Goal: Task Accomplishment & Management: Manage account settings

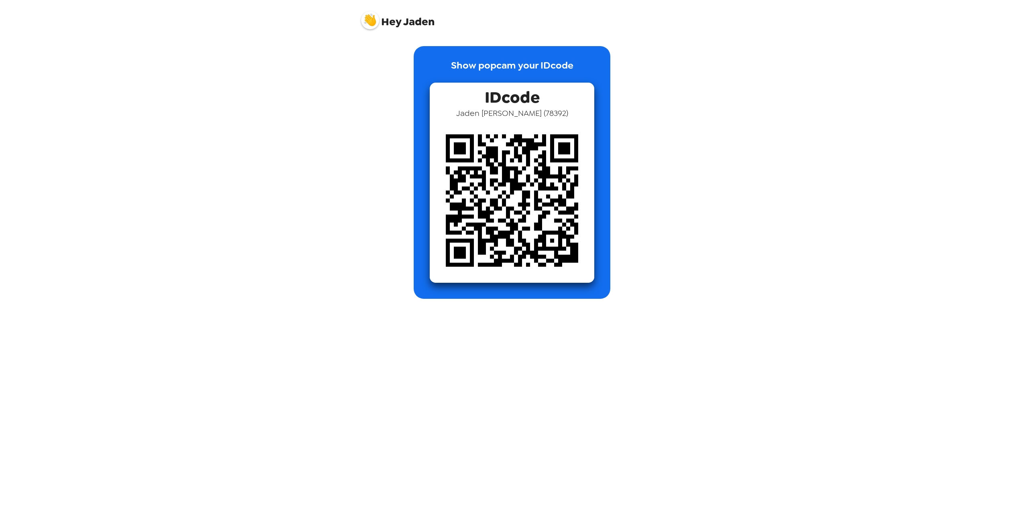
click at [376, 23] on img at bounding box center [370, 20] width 18 height 18
click at [389, 42] on span "Edit my info" at bounding box center [384, 39] width 32 height 7
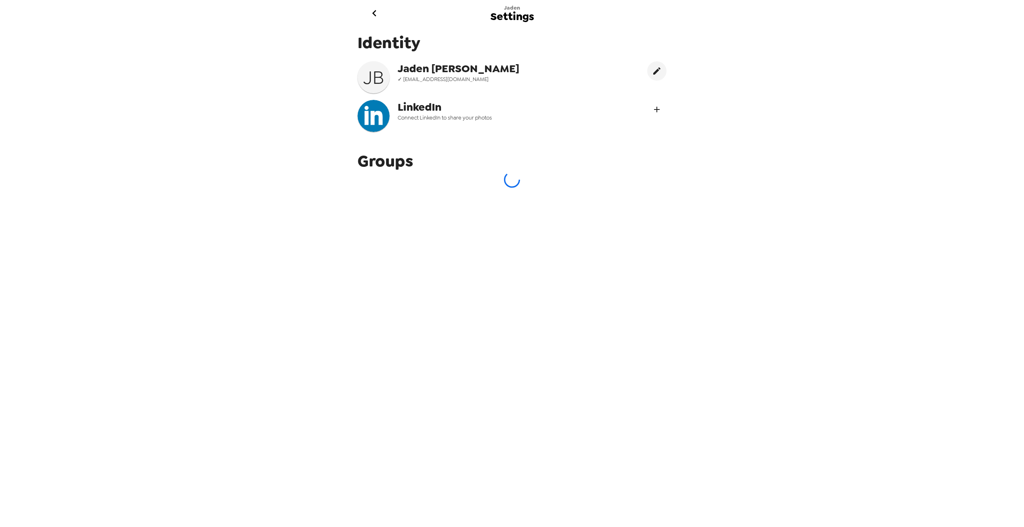
click at [647, 110] on button "Connect LinekdIn" at bounding box center [656, 109] width 19 height 19
click at [510, 16] on span "Settings" at bounding box center [512, 16] width 44 height 11
click at [750, 138] on div "Jaden Settings Identity J B Jaden Brooks ✓ jadenb12805@gmail.com LinkedIn Conne…" at bounding box center [512, 263] width 1024 height 527
click at [654, 110] on icon "Connect LinekdIn" at bounding box center [657, 110] width 6 height 6
click at [637, 106] on icon at bounding box center [641, 108] width 18 height 18
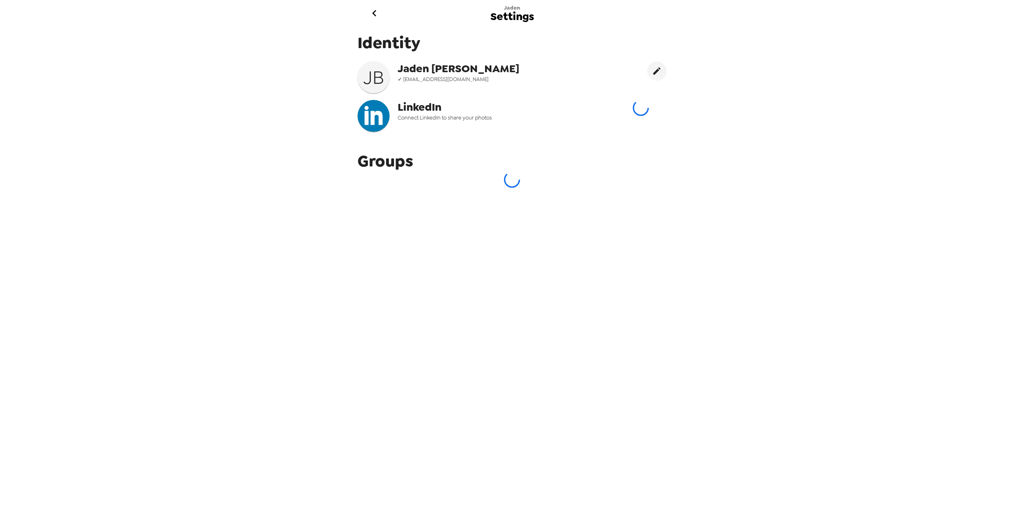
click at [685, 126] on div "Jaden Settings Identity J B Jaden Brooks ✓ jadenb12805@gmail.com LinkedIn Conne…" at bounding box center [512, 263] width 1024 height 527
drag, startPoint x: 631, startPoint y: 126, endPoint x: 590, endPoint y: 109, distance: 44.6
click at [590, 109] on div "LinkedIn Connect LinkedIn to share your photos" at bounding box center [512, 116] width 309 height 32
click at [647, 103] on button "Connect LinekdIn" at bounding box center [656, 109] width 19 height 19
click at [527, 198] on div "Identity J B Jaden Brooks ✓ jadenb12805@gmail.com LinkedIn Connect LinkedIn to …" at bounding box center [512, 272] width 321 height 493
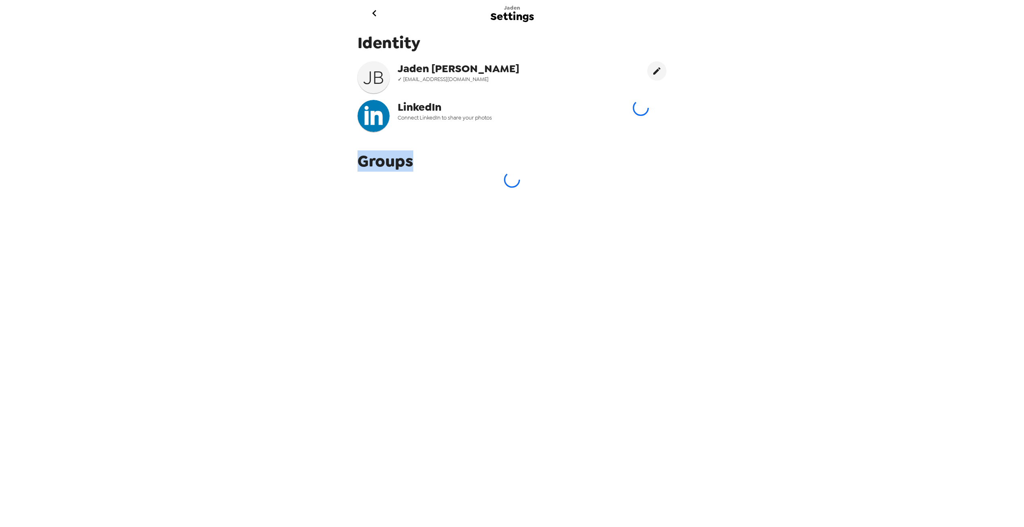
click at [527, 198] on div "Identity J B Jaden Brooks ✓ jadenb12805@gmail.com LinkedIn Connect LinkedIn to …" at bounding box center [512, 272] width 321 height 493
drag, startPoint x: 527, startPoint y: 198, endPoint x: 469, endPoint y: 219, distance: 61.4
click at [469, 219] on div "Identity J B Jaden Brooks ✓ jadenb12805@gmail.com LinkedIn Connect LinkedIn to …" at bounding box center [512, 272] width 321 height 493
click at [626, 104] on div at bounding box center [640, 108] width 51 height 16
drag, startPoint x: 629, startPoint y: 112, endPoint x: 502, endPoint y: 162, distance: 137.0
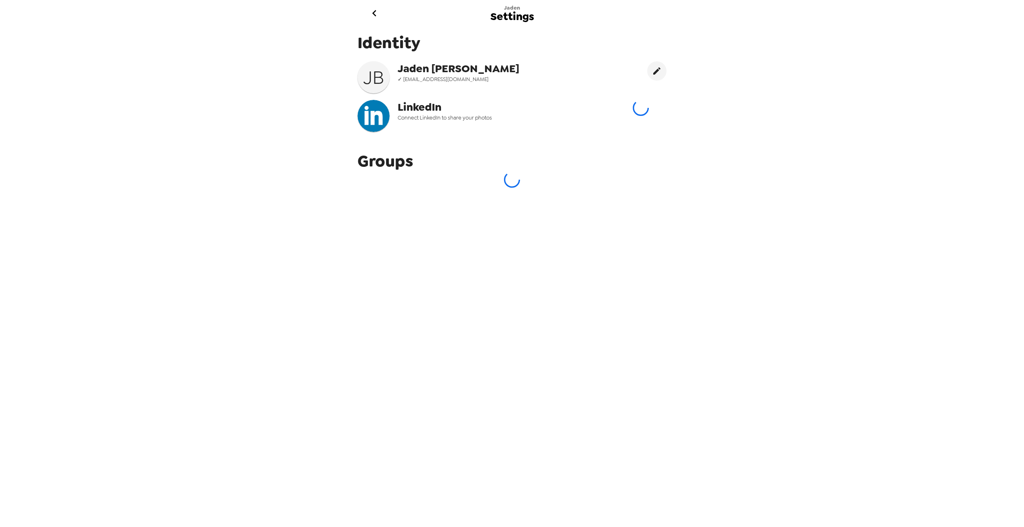
click at [502, 162] on div "Groups" at bounding box center [512, 168] width 321 height 49
drag, startPoint x: 650, startPoint y: 113, endPoint x: 584, endPoint y: 119, distance: 66.1
click at [584, 119] on div "LinkedIn Connect LinkedIn to share your photos" at bounding box center [474, 116] width 232 height 32
click at [372, 198] on div "Identity J B Jaden Brooks ✓ jadenb12805@gmail.com LinkedIn Connect LinkedIn to …" at bounding box center [512, 272] width 321 height 493
drag, startPoint x: 666, startPoint y: 65, endPoint x: 668, endPoint y: 76, distance: 10.6
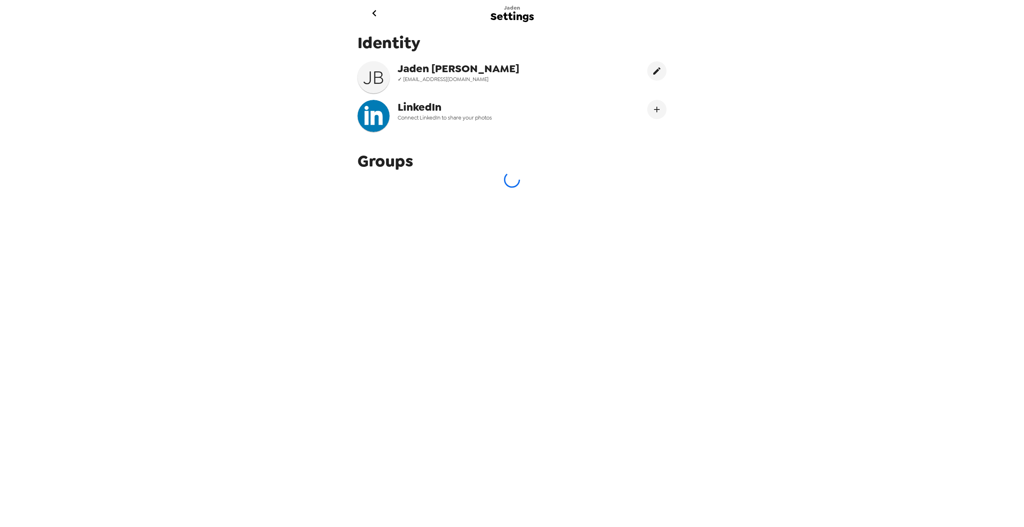
click at [667, 70] on div "Identity J B Jaden Brooks ✓ jadenb12805@gmail.com LinkedIn Connect LinkedIn to …" at bounding box center [512, 272] width 321 height 493
click at [653, 71] on icon "edit" at bounding box center [656, 70] width 7 height 7
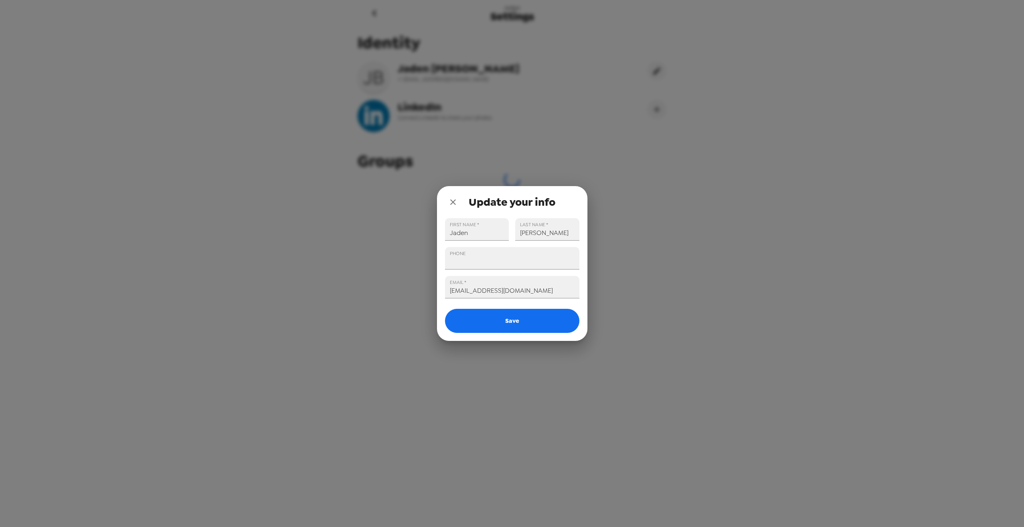
click at [602, 93] on div "Update your info FIRST NAME   * Jaden LAST NAME   * Brooks PHONE EMAIL   * jade…" at bounding box center [512, 263] width 1024 height 527
click at [483, 256] on input "PHONE" at bounding box center [512, 258] width 134 height 22
type input "+1 (404) 263-4222"
click at [498, 324] on button "Save" at bounding box center [512, 321] width 134 height 24
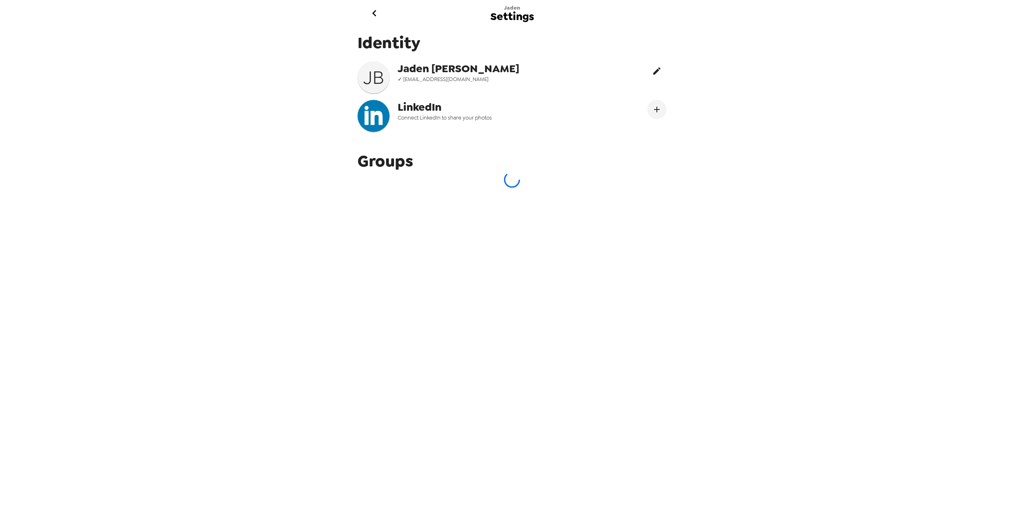
click at [653, 74] on icon "edit" at bounding box center [657, 71] width 10 height 10
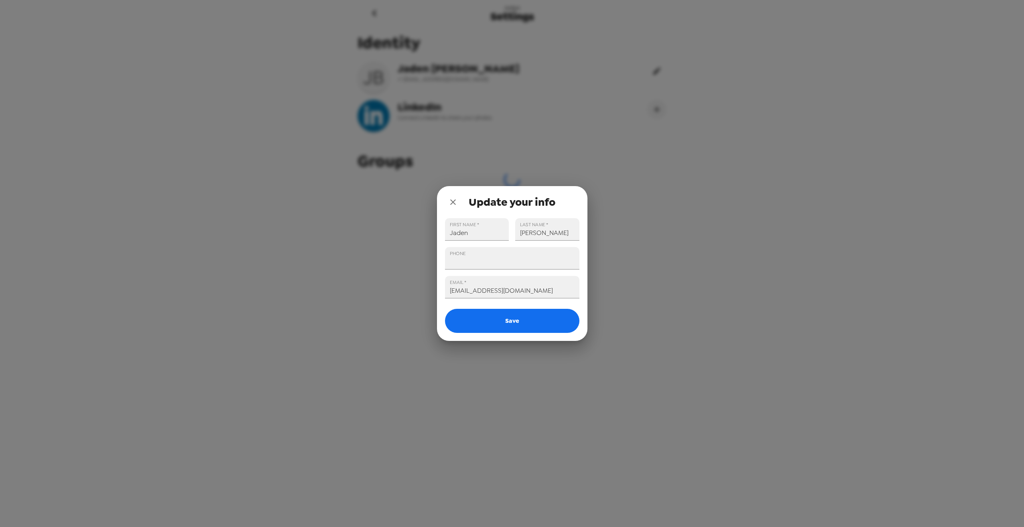
click at [653, 74] on div "Update your info FIRST NAME   * Jaden LAST NAME   * Brooks PHONE EMAIL   * jade…" at bounding box center [512, 263] width 1024 height 527
click at [619, 100] on div "Update your info FIRST NAME   * Jaden LAST NAME   * Brooks PHONE EMAIL   * jade…" at bounding box center [512, 263] width 1024 height 527
click at [449, 207] on button "close" at bounding box center [453, 202] width 16 height 16
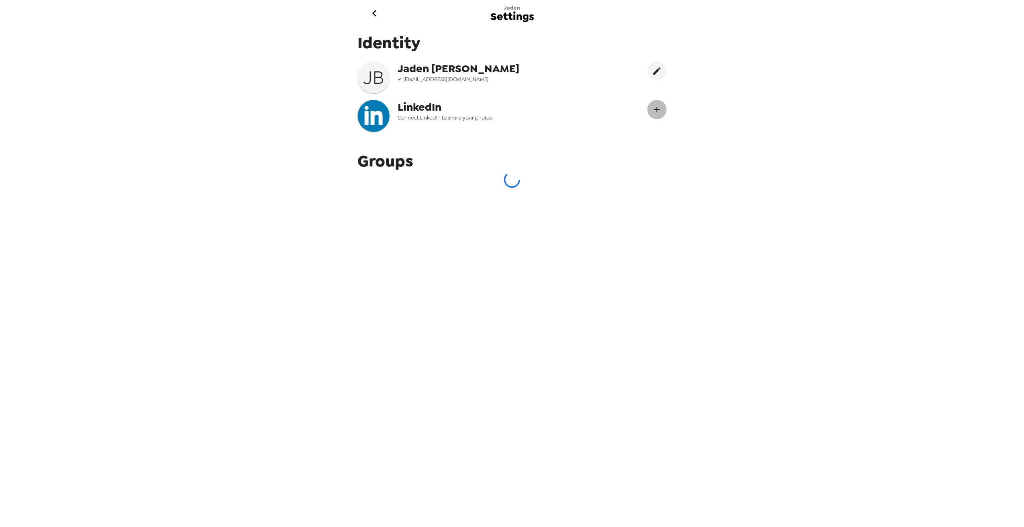
click at [652, 110] on icon "Connect LinekdIn" at bounding box center [657, 110] width 10 height 10
click at [369, 18] on icon "go back" at bounding box center [374, 13] width 13 height 13
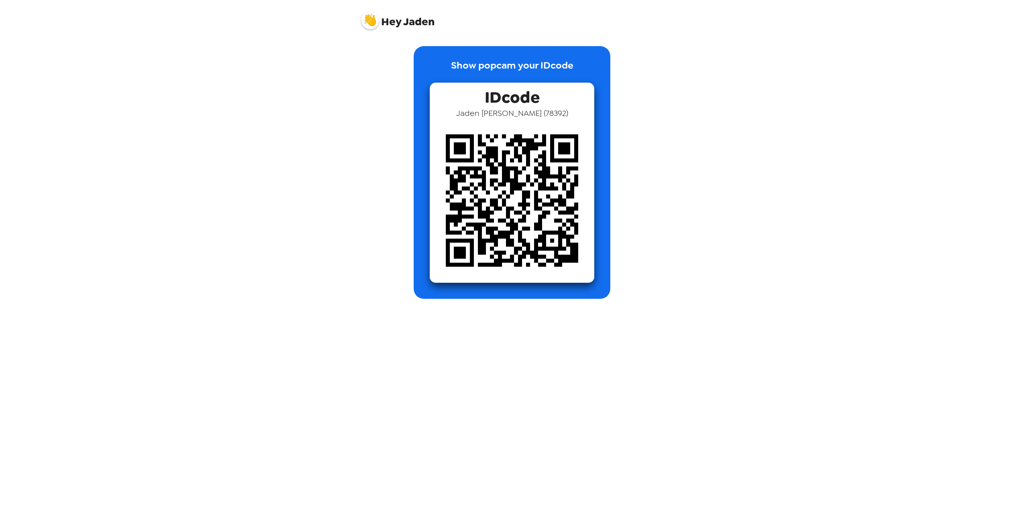
click at [403, 22] on span "Hey [PERSON_NAME]" at bounding box center [397, 17] width 73 height 20
click at [374, 25] on img at bounding box center [370, 20] width 18 height 18
click at [378, 51] on span "Get help" at bounding box center [379, 54] width 22 height 7
click at [399, 41] on span "Edit my info" at bounding box center [384, 39] width 32 height 7
click at [370, 20] on img at bounding box center [370, 20] width 18 height 18
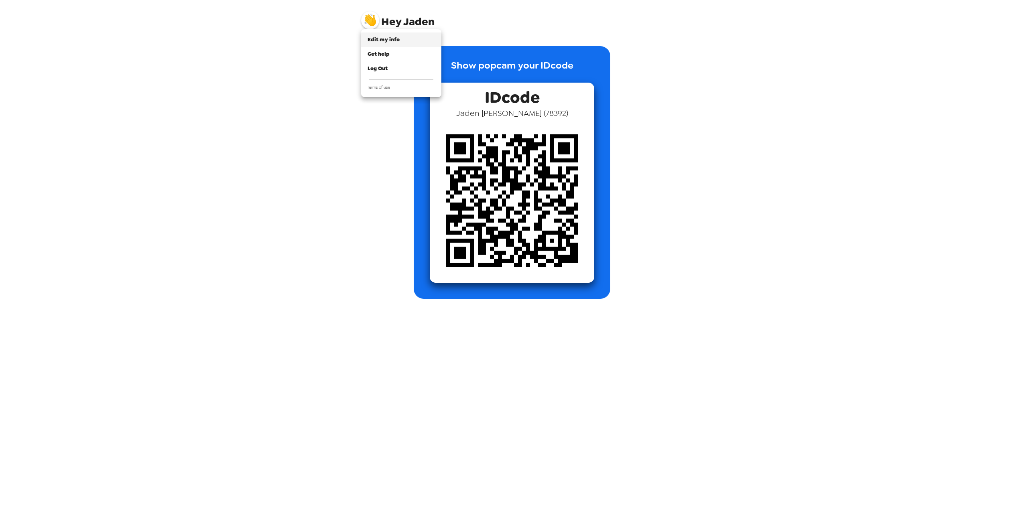
click at [387, 41] on span "Edit my info" at bounding box center [384, 39] width 32 height 7
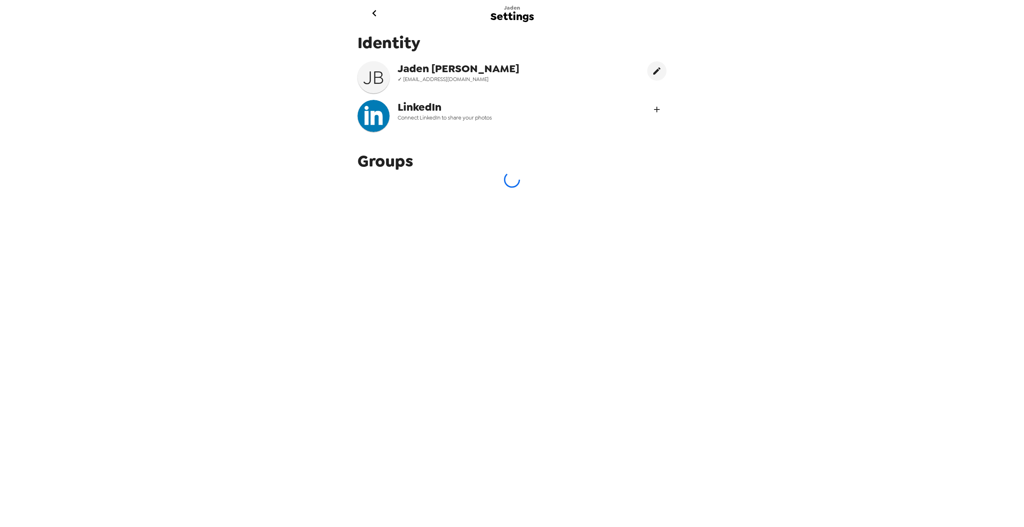
click at [653, 108] on icon "Connect LinekdIn" at bounding box center [657, 110] width 10 height 10
click at [366, 18] on button "go back" at bounding box center [374, 13] width 26 height 26
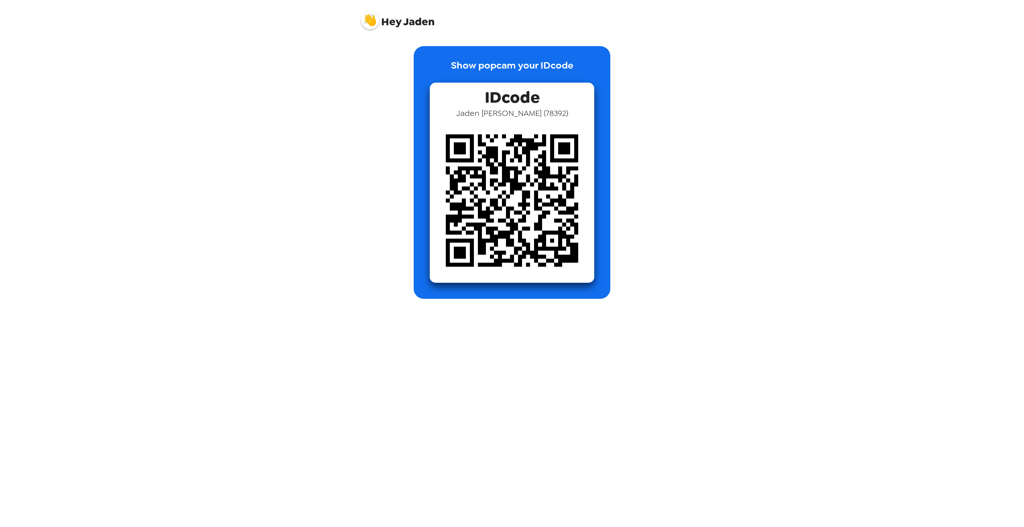
click at [377, 23] on img at bounding box center [370, 20] width 18 height 18
click at [390, 54] on div "Get help" at bounding box center [401, 54] width 67 height 8
click at [408, 41] on div "Edit my info" at bounding box center [401, 40] width 67 height 8
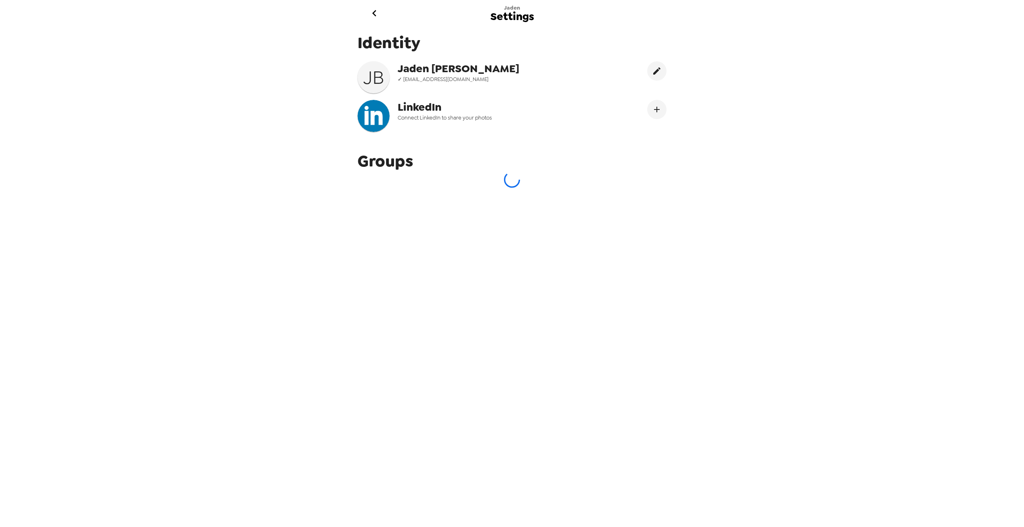
click at [370, 16] on icon "go back" at bounding box center [374, 13] width 13 height 13
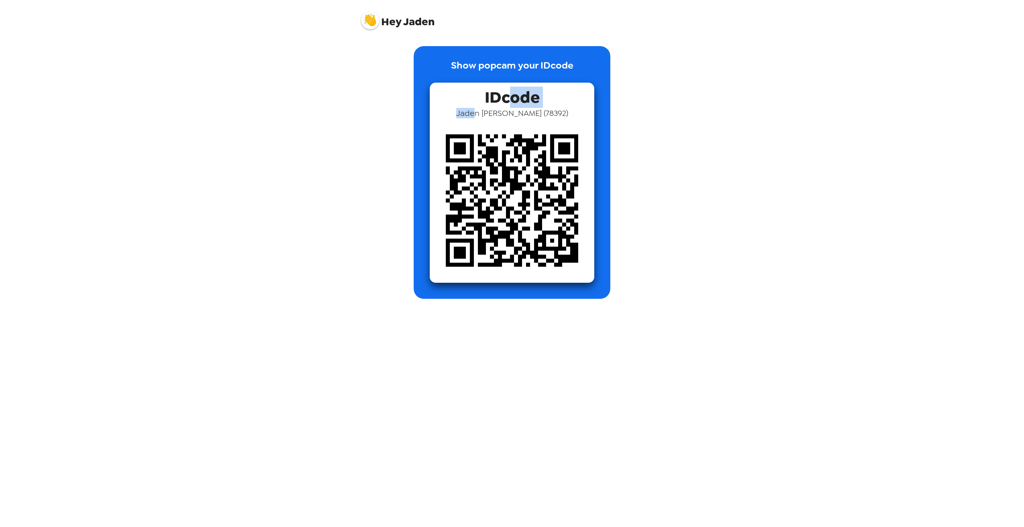
drag, startPoint x: 494, startPoint y: 109, endPoint x: 514, endPoint y: 105, distance: 20.2
click at [514, 105] on div "IDcode [PERSON_NAME] ( 78392 )" at bounding box center [512, 183] width 165 height 200
click at [514, 105] on span "IDcode" at bounding box center [512, 95] width 55 height 25
click at [524, 83] on span "IDcode" at bounding box center [512, 95] width 55 height 25
click at [521, 68] on p "Show popcam your IDcode" at bounding box center [512, 70] width 122 height 24
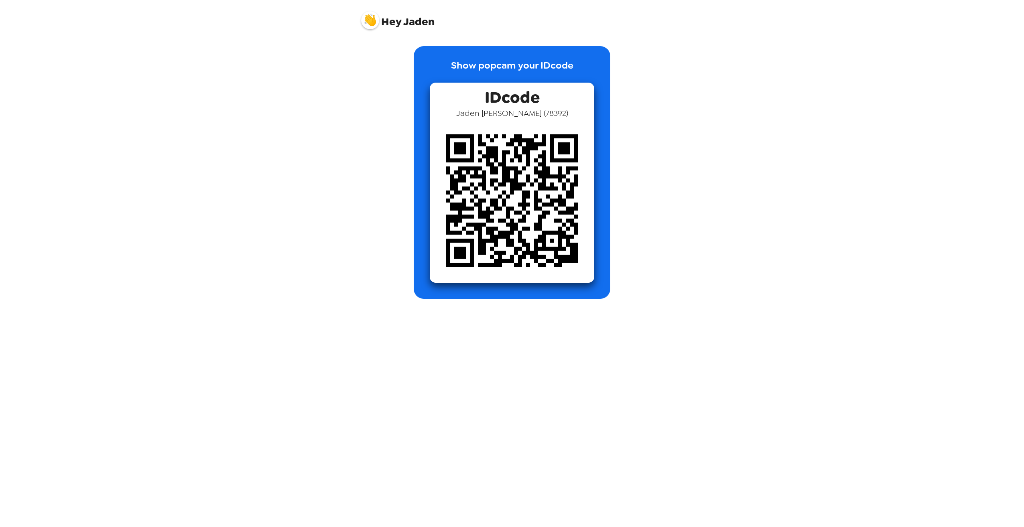
click at [520, 64] on p "Show popcam your IDcode" at bounding box center [512, 70] width 122 height 24
drag, startPoint x: 520, startPoint y: 64, endPoint x: 501, endPoint y: 156, distance: 93.4
drag, startPoint x: 501, startPoint y: 156, endPoint x: 491, endPoint y: 187, distance: 32.5
click at [491, 187] on img at bounding box center [512, 200] width 165 height 165
click at [411, 22] on span "Hey [PERSON_NAME]" at bounding box center [397, 17] width 73 height 20
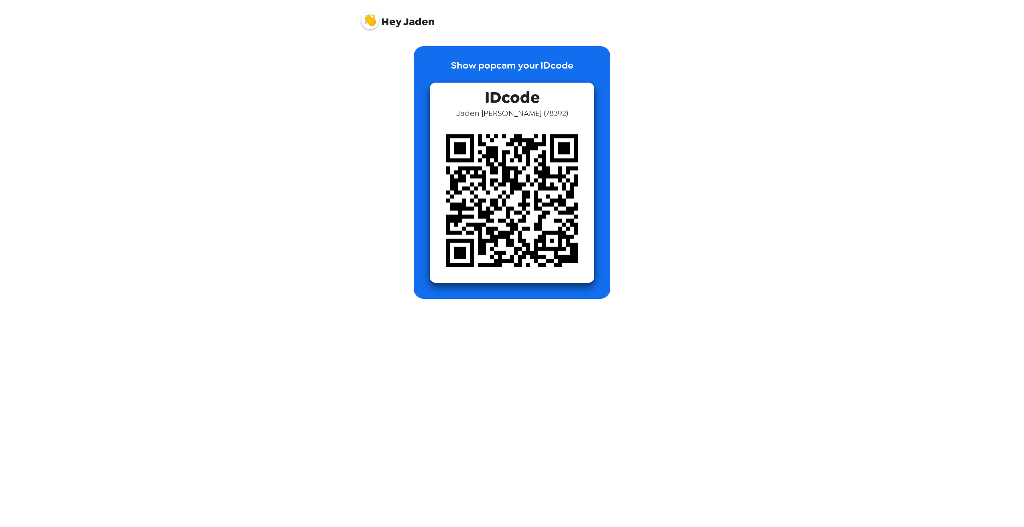
click at [378, 27] on span "Hey [PERSON_NAME]" at bounding box center [397, 17] width 73 height 20
click at [377, 26] on img at bounding box center [370, 20] width 18 height 18
click at [386, 55] on span "Get help" at bounding box center [379, 54] width 22 height 7
